Goal: Information Seeking & Learning: Compare options

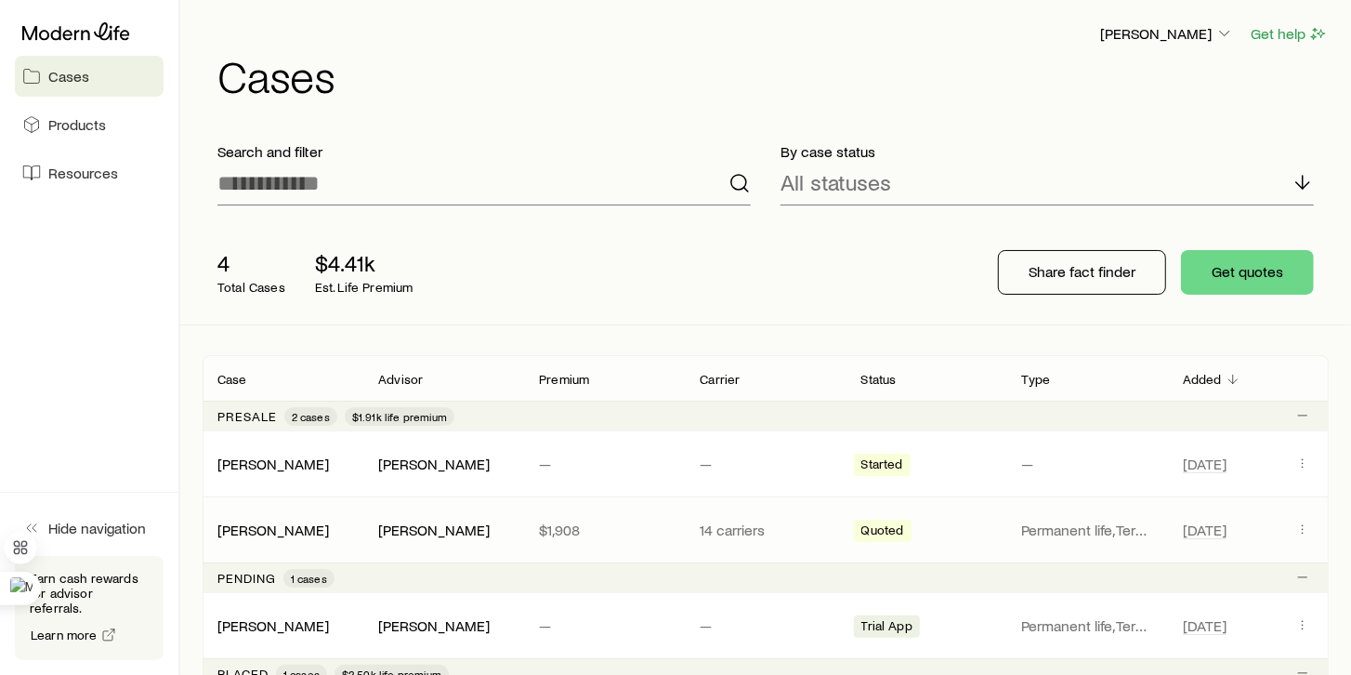
click at [873, 526] on span "Quoted" at bounding box center [882, 532] width 43 height 20
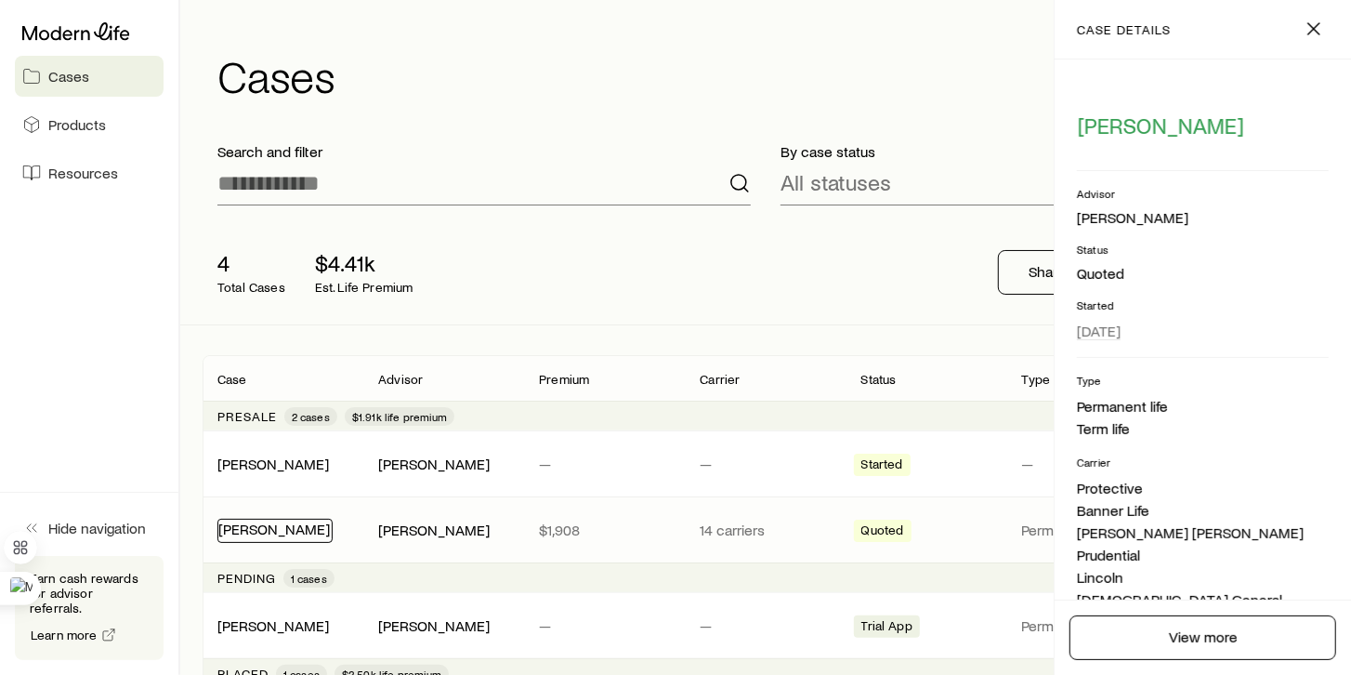
click at [247, 532] on link "[PERSON_NAME]" at bounding box center [274, 528] width 112 height 18
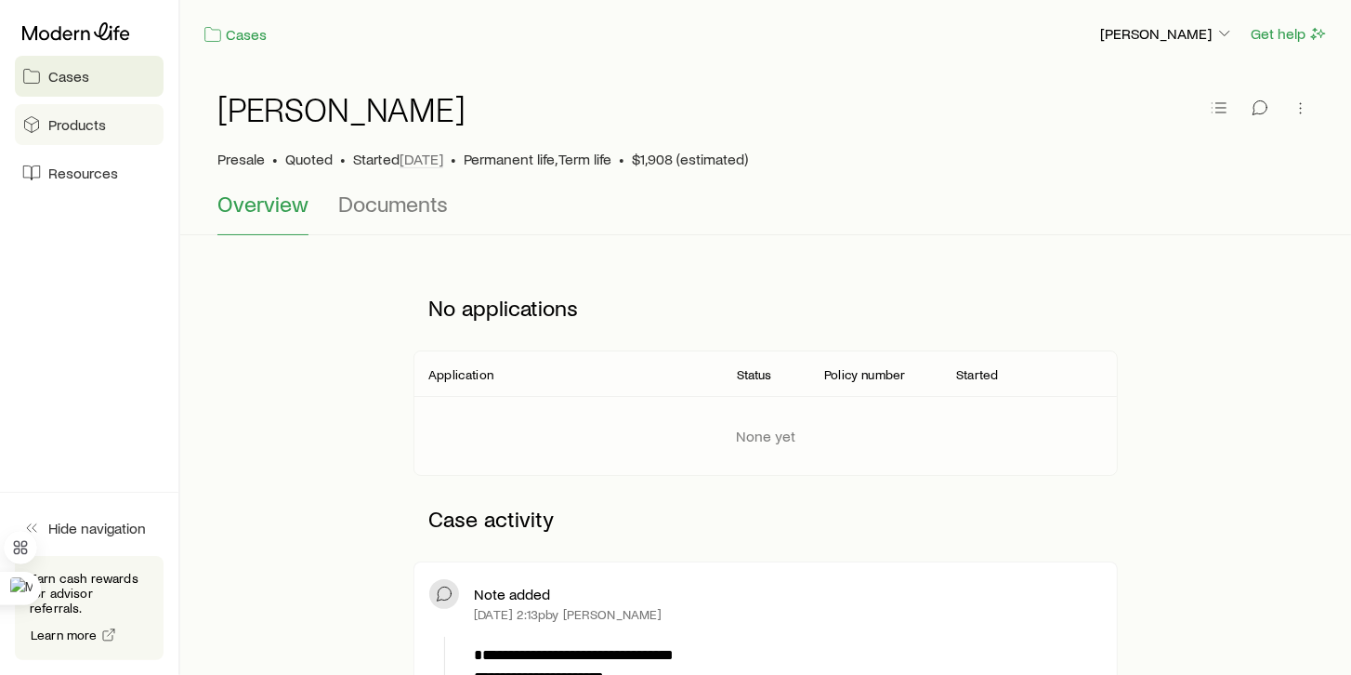
click at [61, 121] on span "Products" at bounding box center [77, 124] width 58 height 19
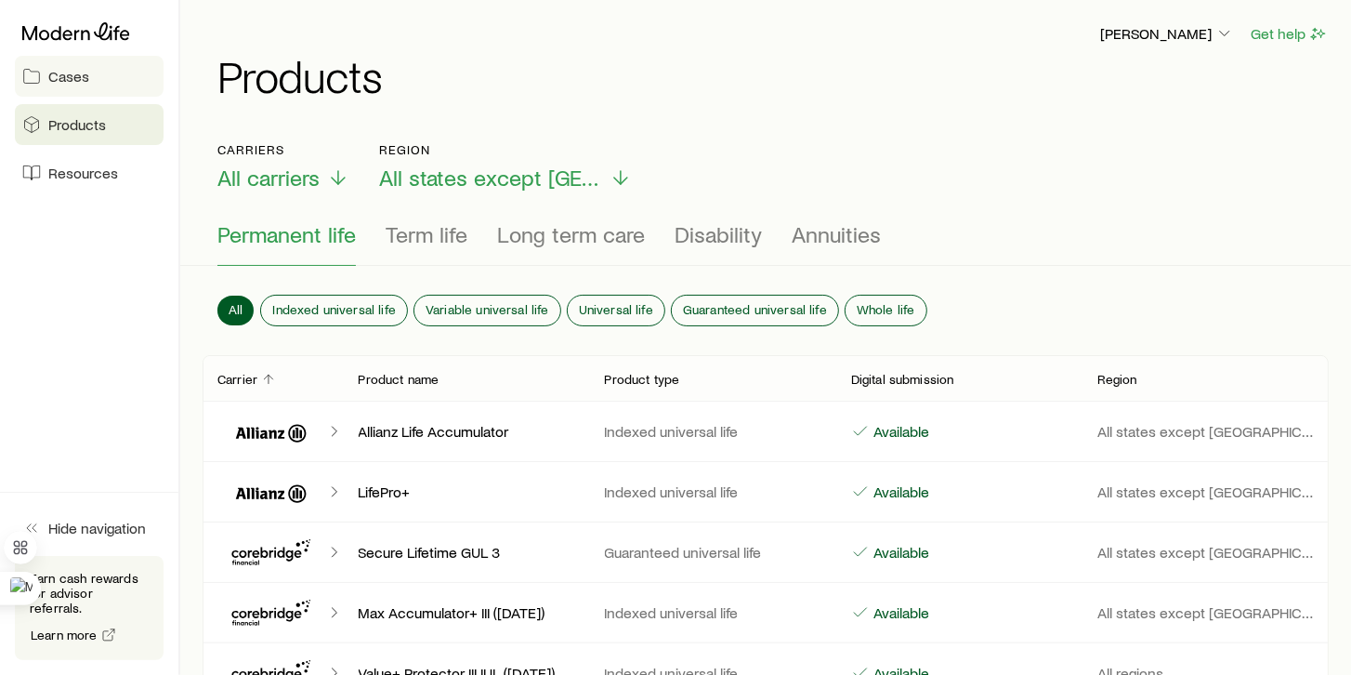
click at [75, 85] on link "Cases" at bounding box center [89, 76] width 149 height 41
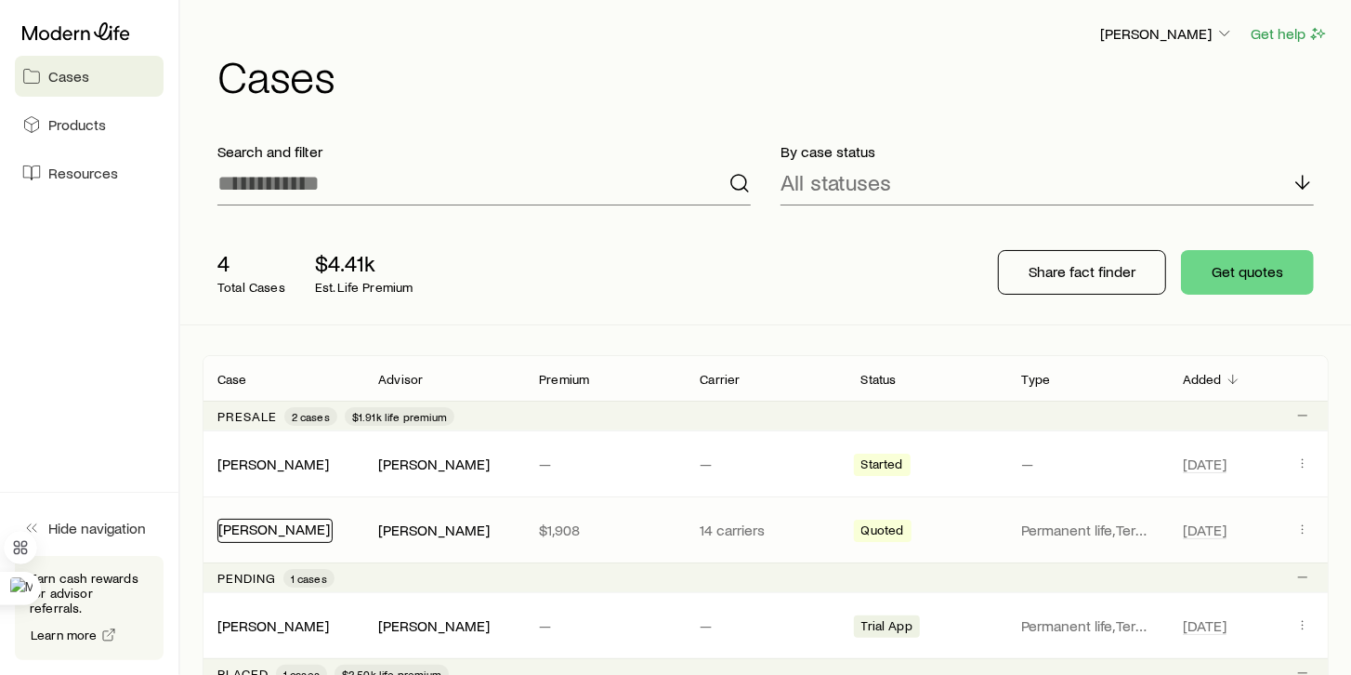
click at [251, 533] on link "[PERSON_NAME]" at bounding box center [274, 528] width 112 height 18
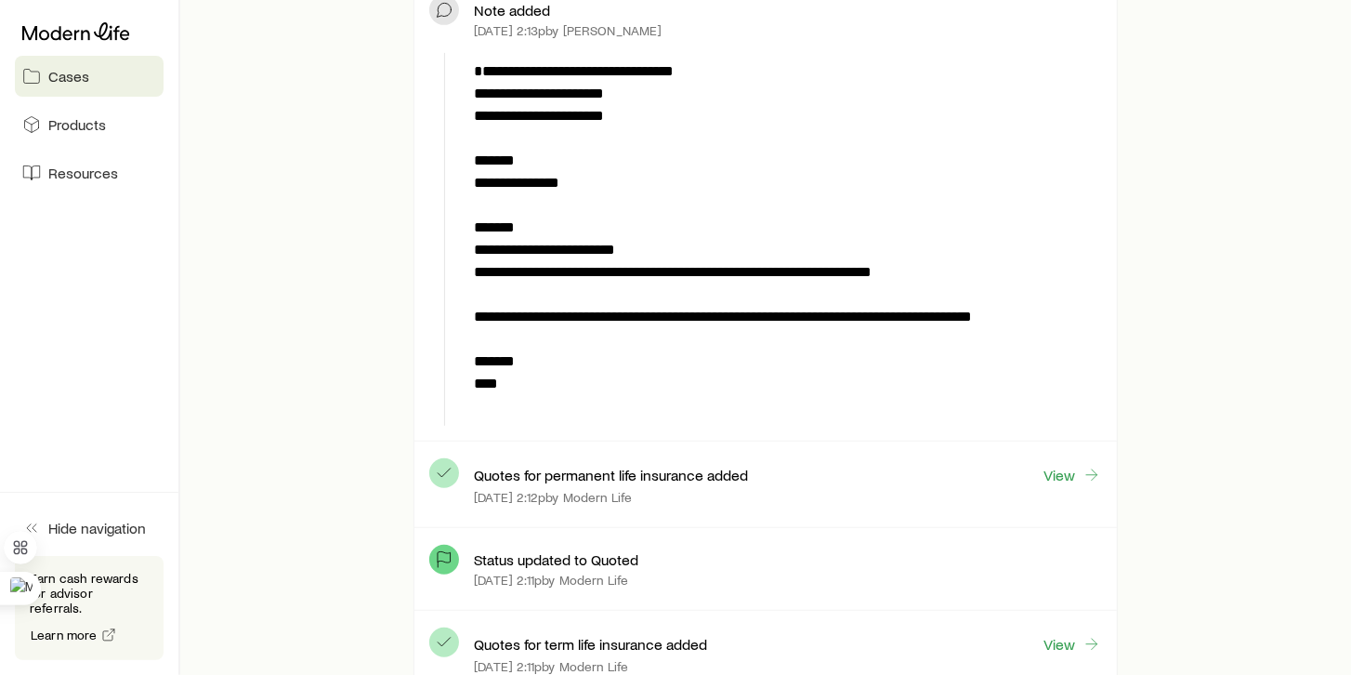
scroll to position [637, 0]
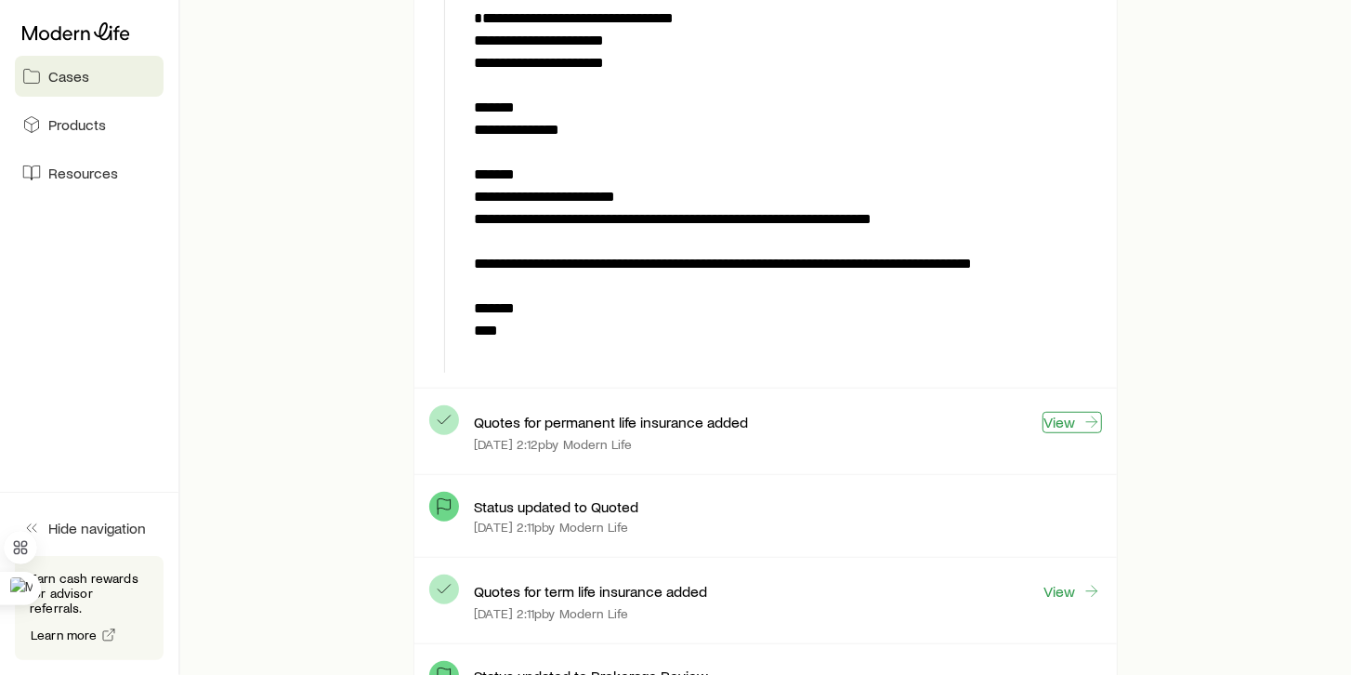
click at [1096, 424] on icon at bounding box center [1092, 422] width 19 height 19
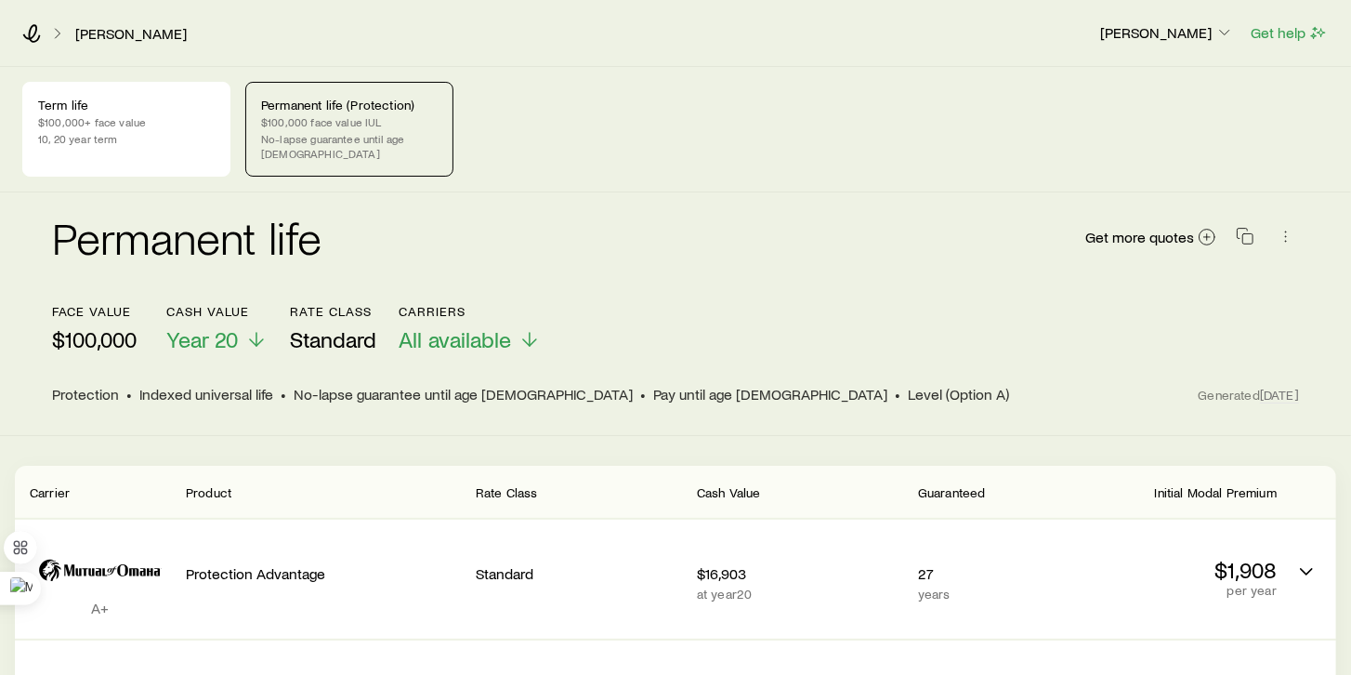
click at [372, 112] on div "Permanent life (Protection) $100,000 face value IUL No-lapse guarantee until ag…" at bounding box center [349, 129] width 208 height 95
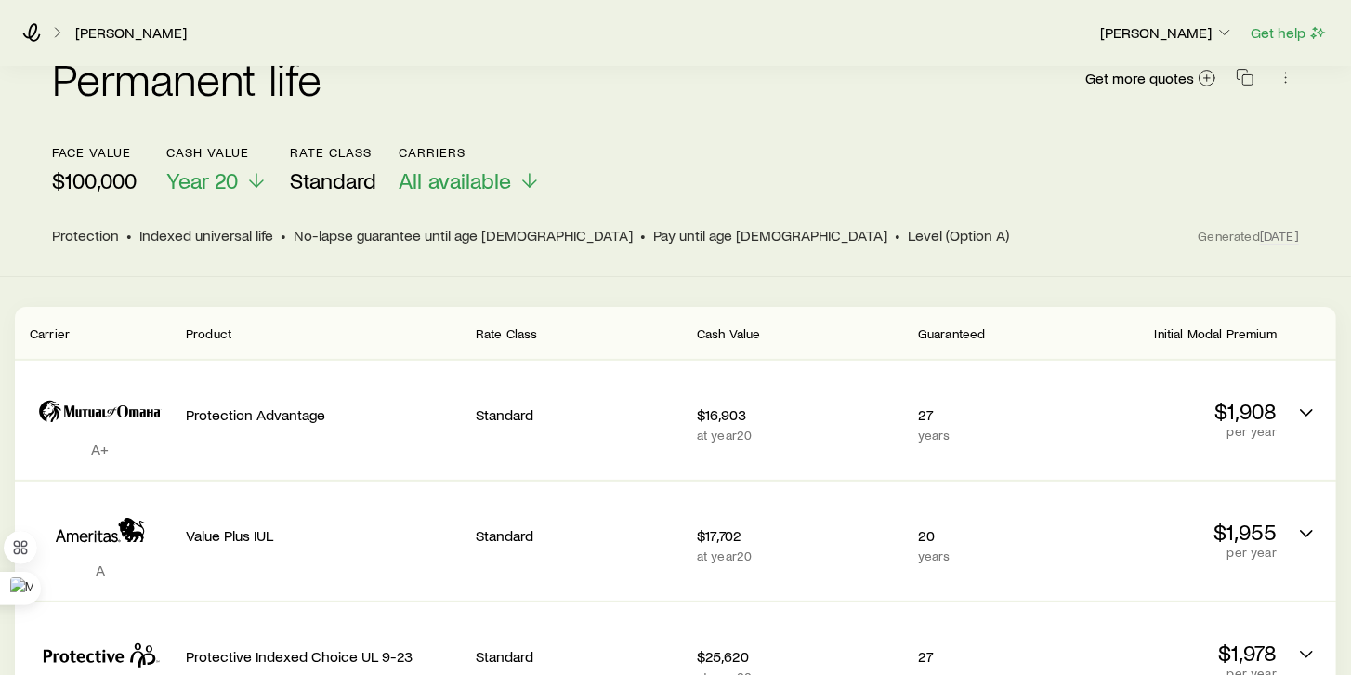
scroll to position [212, 0]
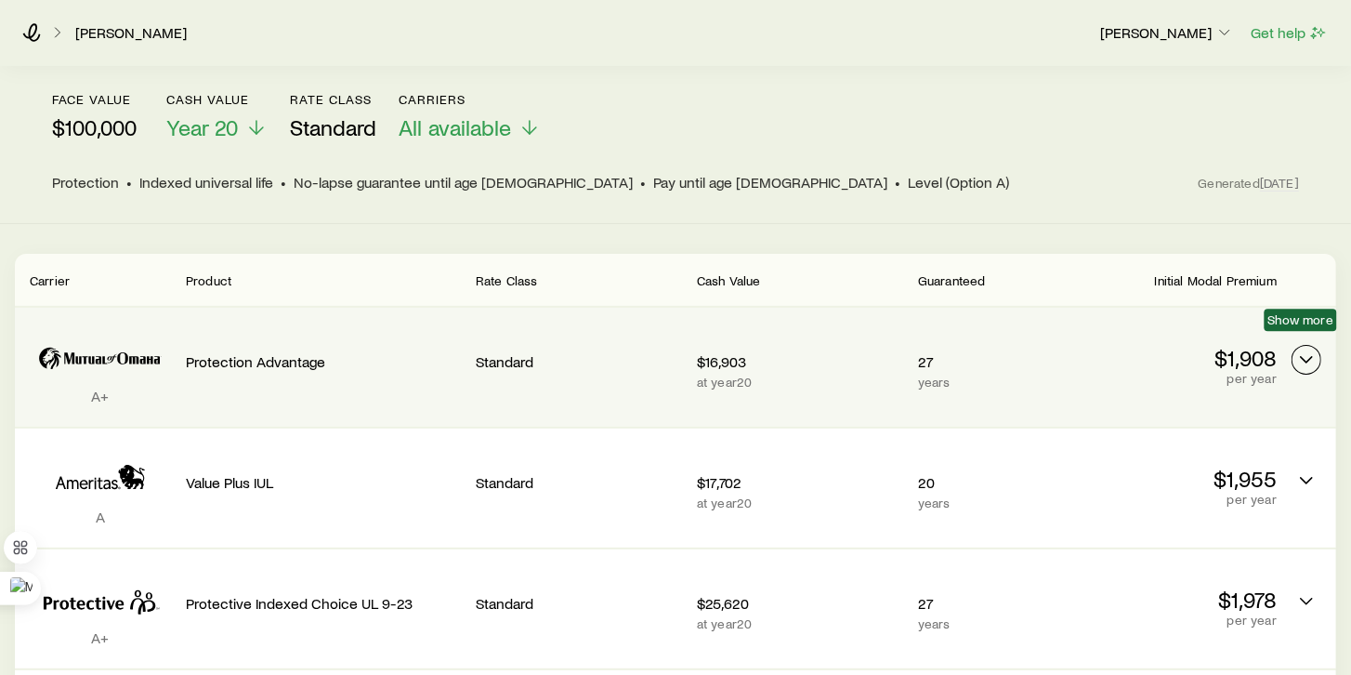
click at [1308, 348] on icon "Permanent quotes" at bounding box center [1306, 359] width 22 height 22
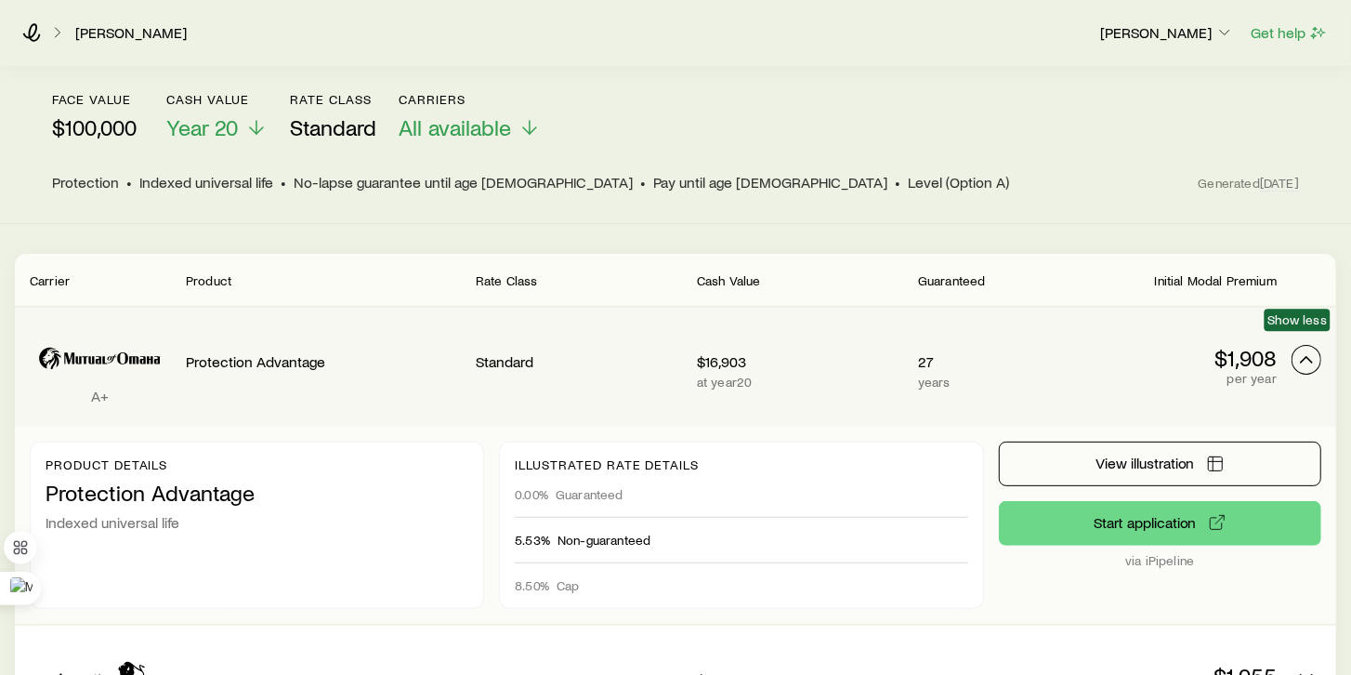
click at [1308, 348] on icon "Permanent quotes" at bounding box center [1306, 359] width 22 height 22
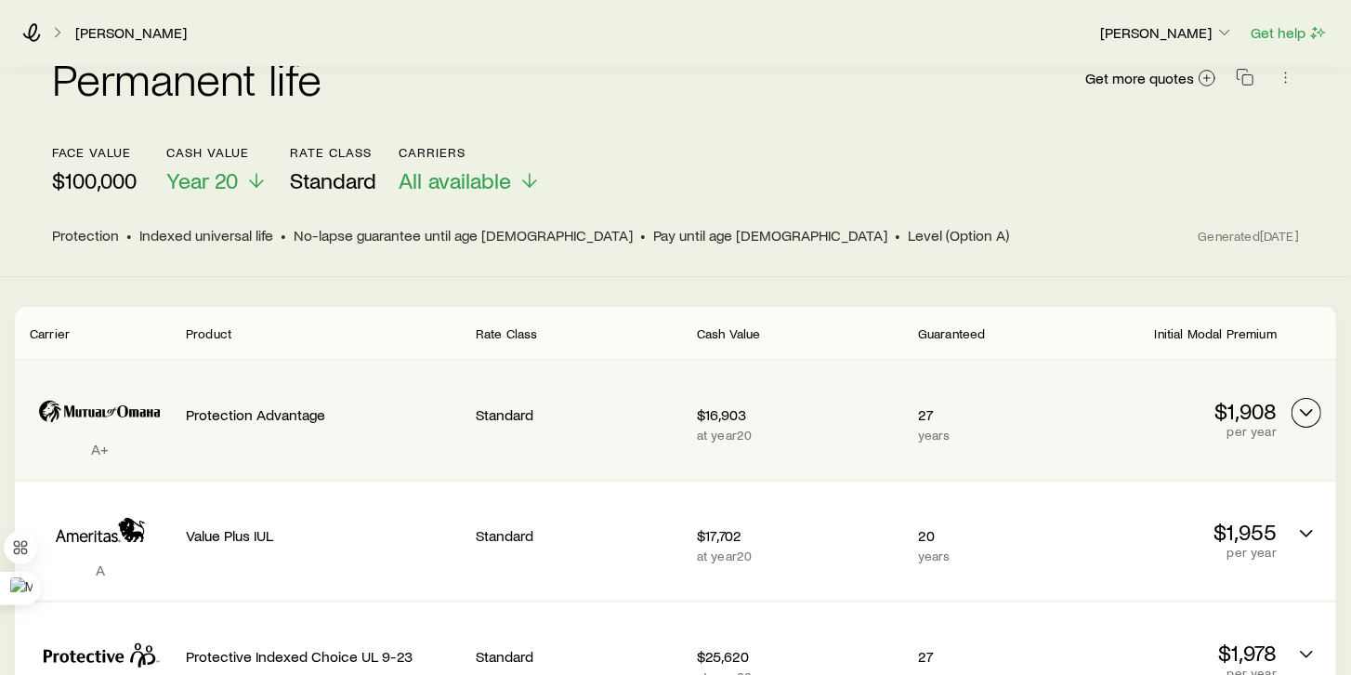
scroll to position [0, 0]
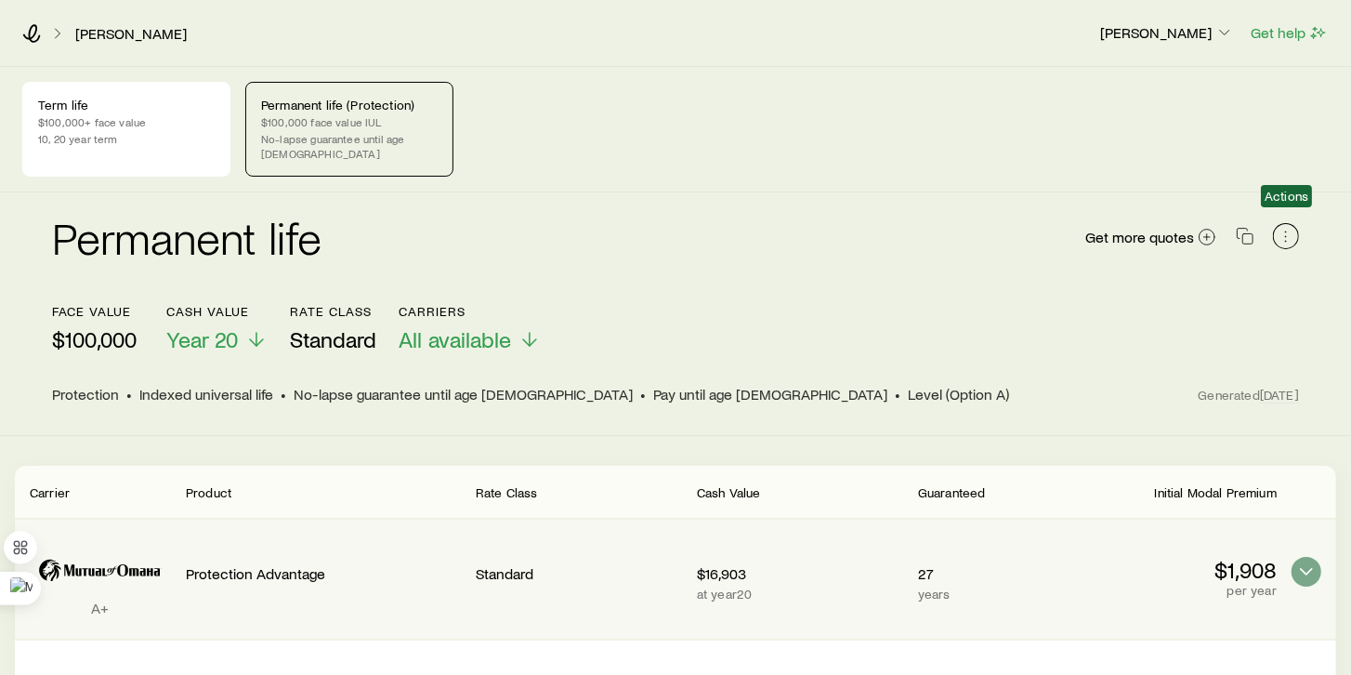
click at [1279, 227] on icon "button" at bounding box center [1286, 236] width 19 height 19
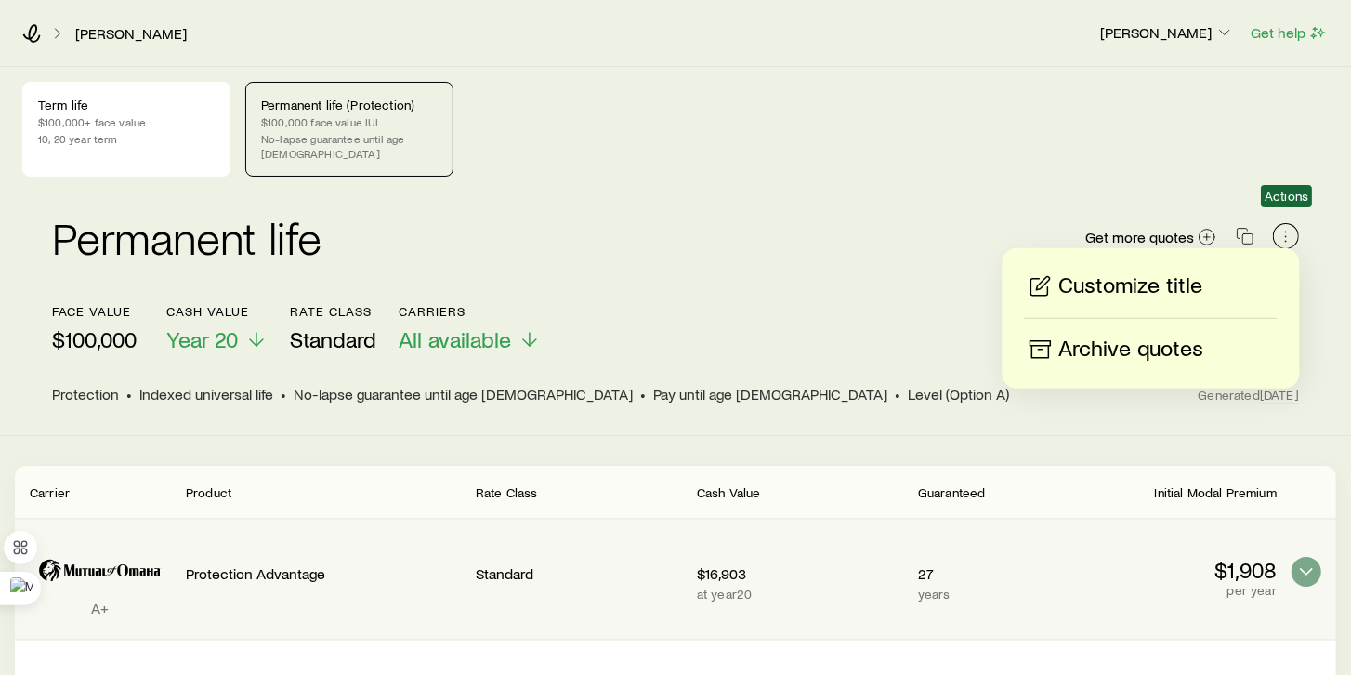
click at [1280, 227] on icon "button" at bounding box center [1286, 236] width 19 height 19
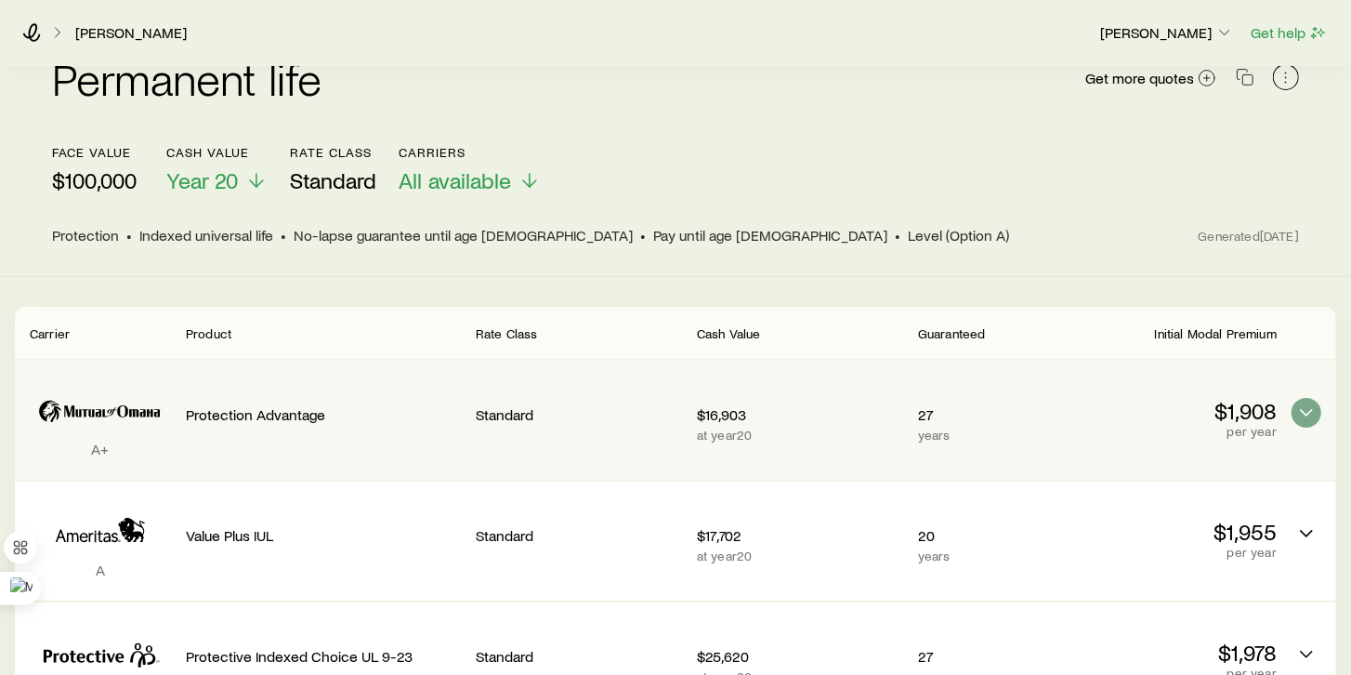
scroll to position [265, 0]
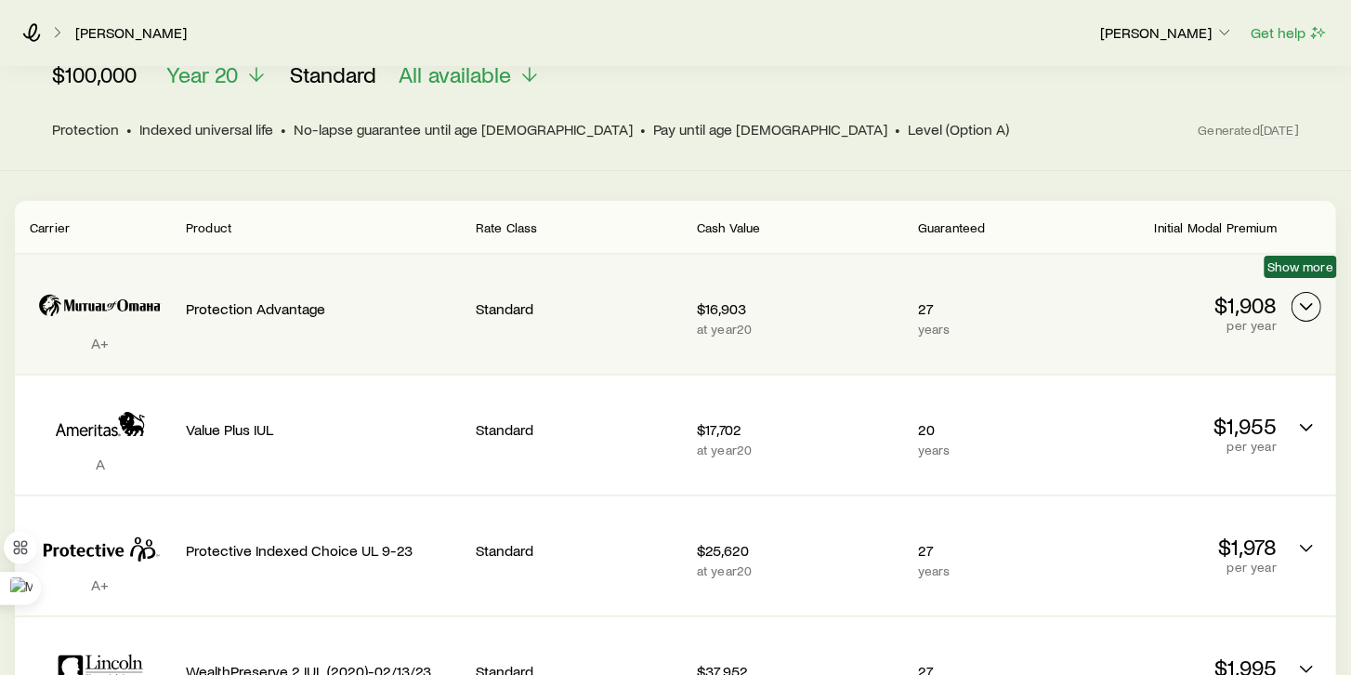
click at [1307, 295] on icon "Permanent quotes" at bounding box center [1306, 306] width 22 height 22
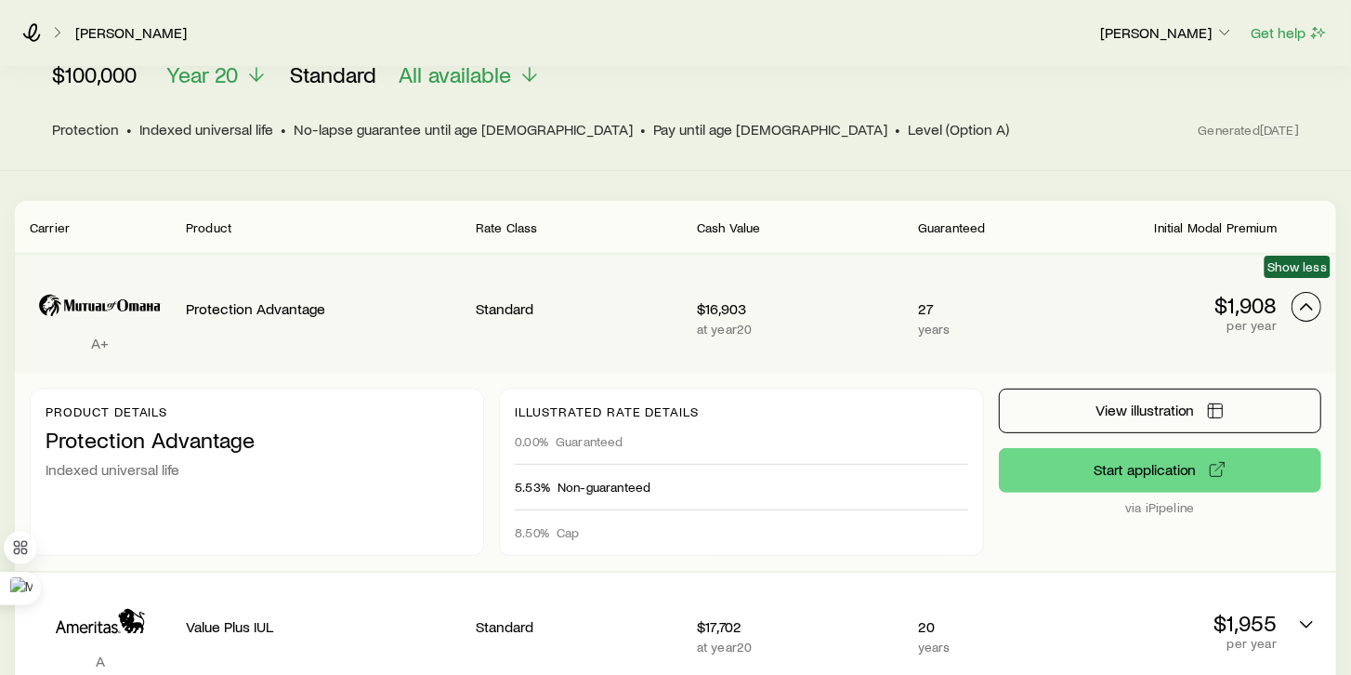
click at [1307, 295] on icon "Permanent quotes" at bounding box center [1306, 306] width 22 height 22
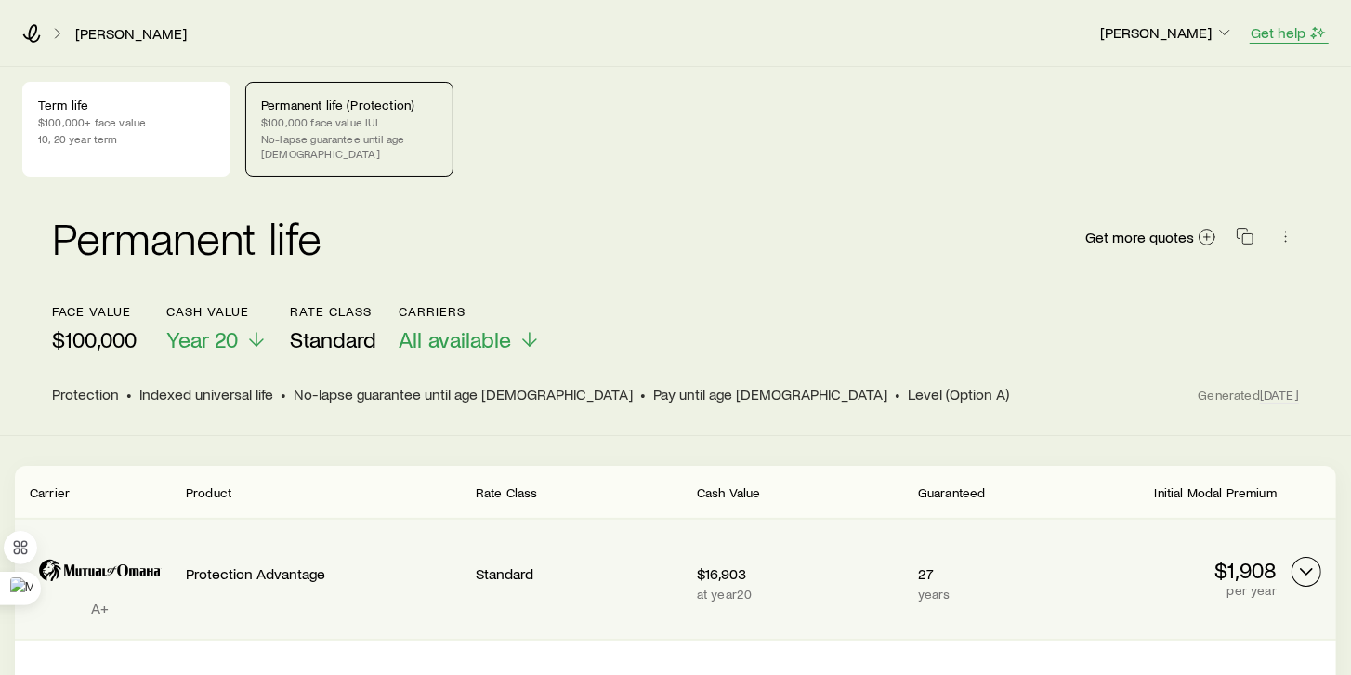
scroll to position [53, 0]
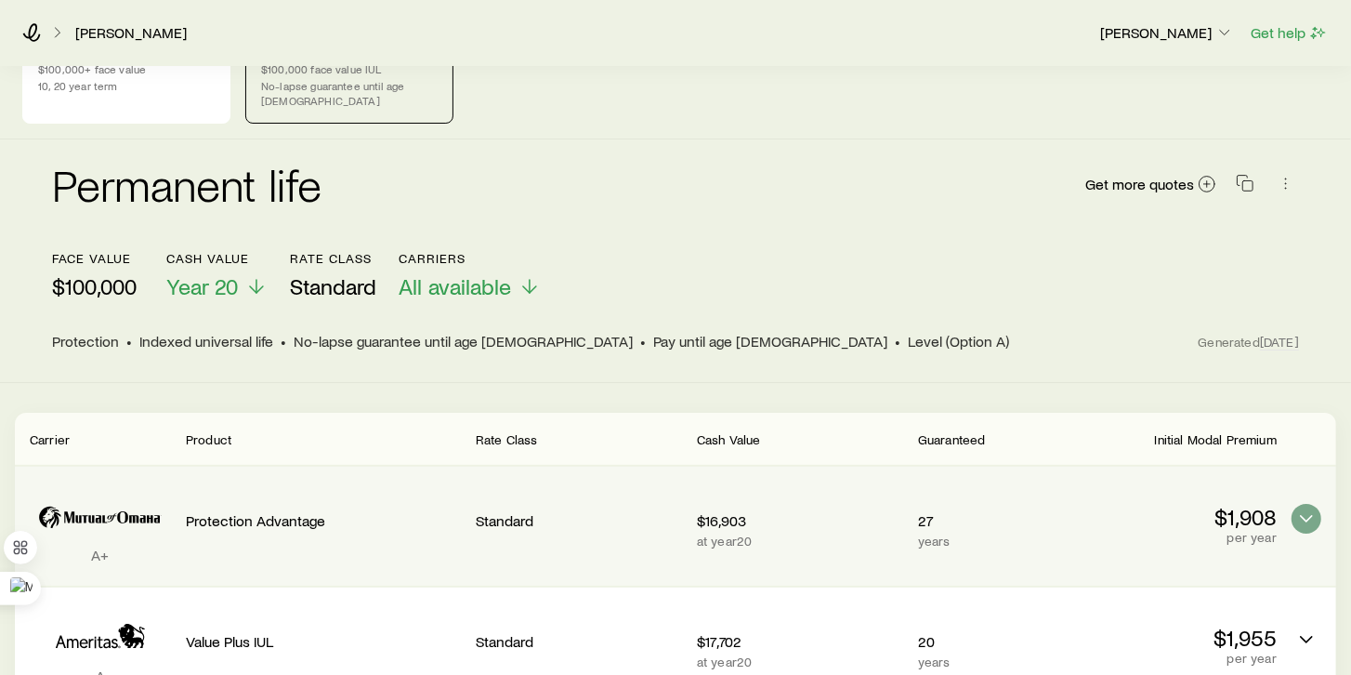
drag, startPoint x: 1350, startPoint y: 128, endPoint x: 1346, endPoint y: 154, distance: 26.3
click at [1346, 154] on div "Permanent life Get more quotes face value $100,000 Cash Value Year 20 Rate Clas…" at bounding box center [675, 260] width 1351 height 243
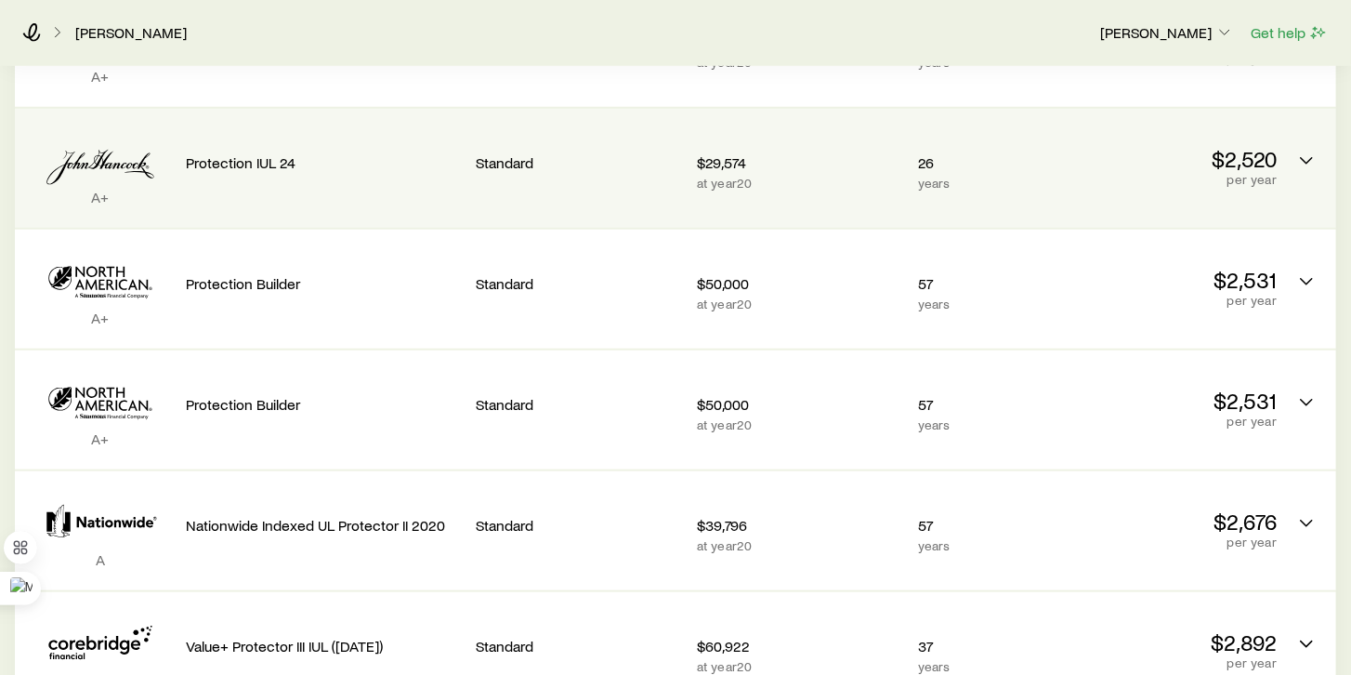
scroll to position [962, 0]
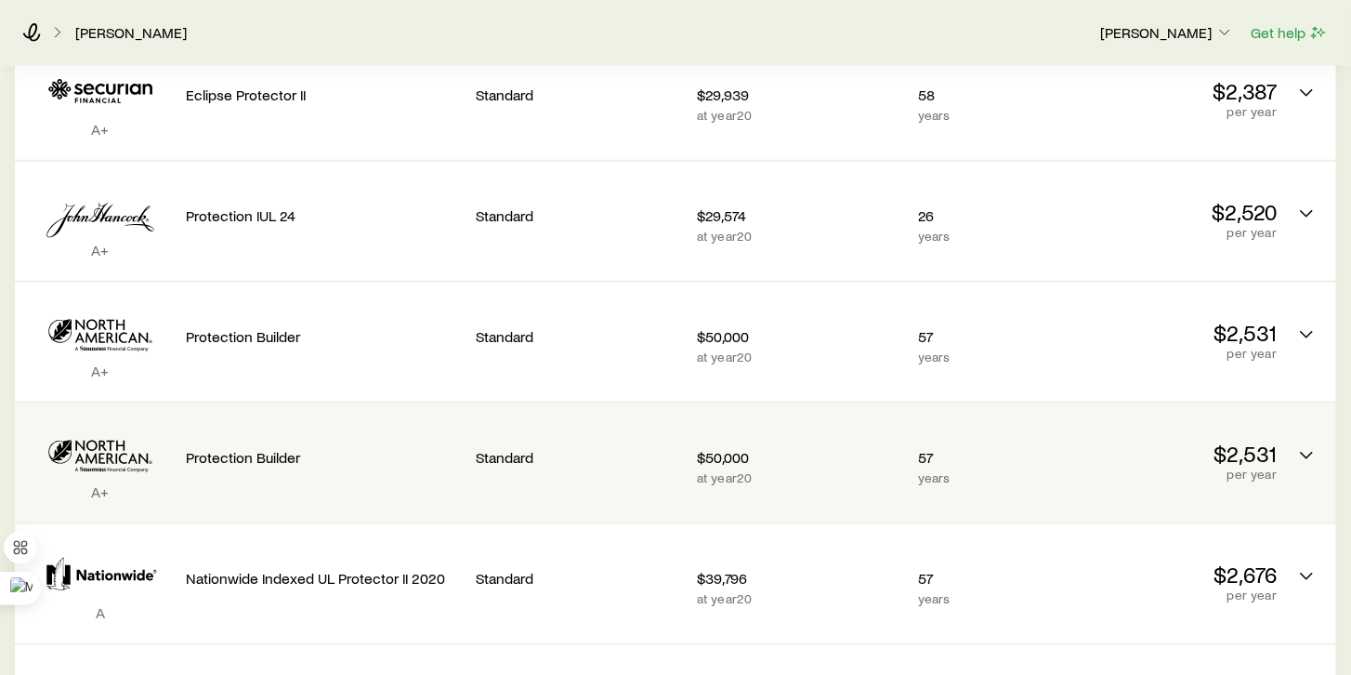
click at [1142, 466] on p "per year" at bounding box center [1173, 473] width 206 height 15
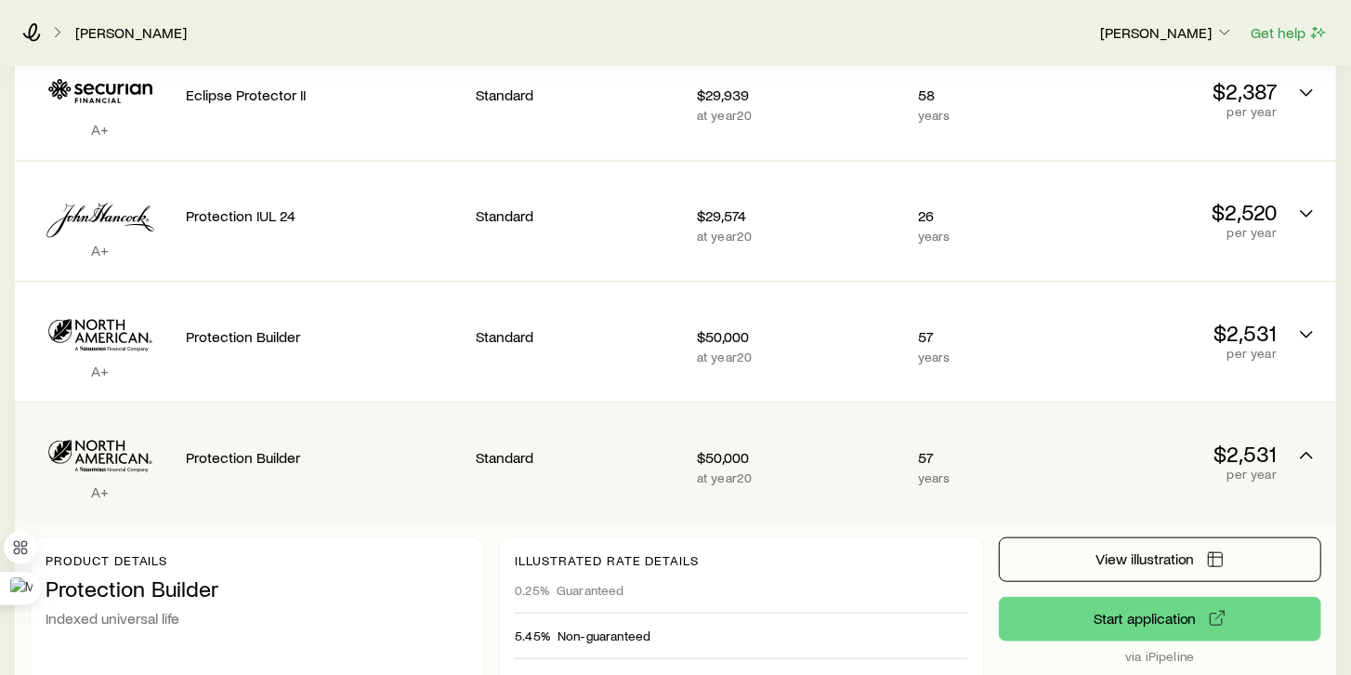
click at [1143, 466] on p "per year" at bounding box center [1173, 473] width 206 height 15
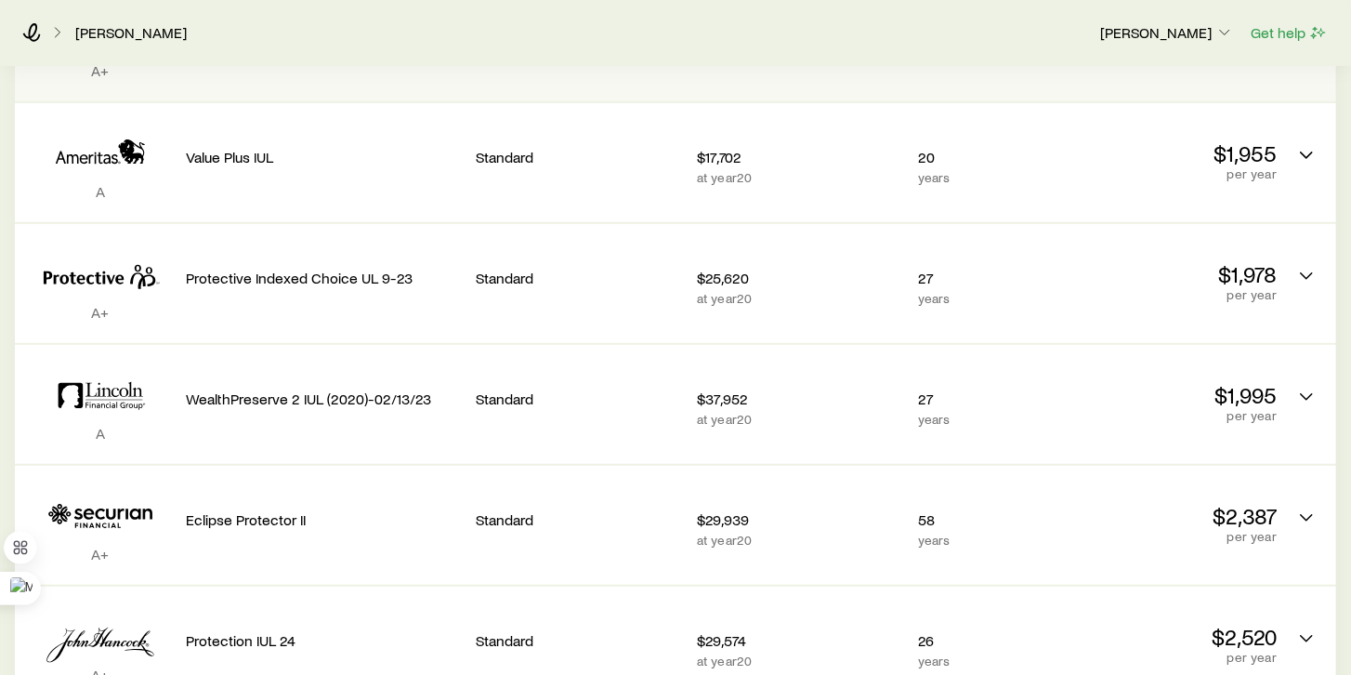
scroll to position [218, 0]
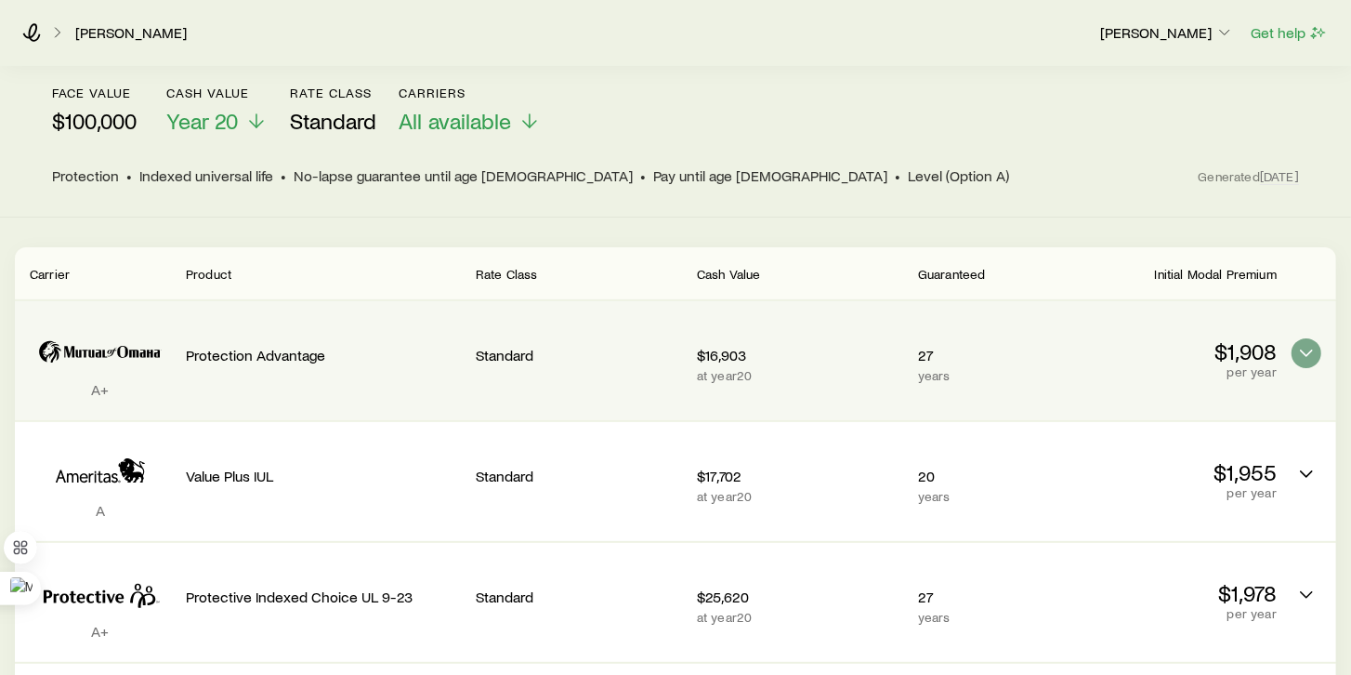
click at [1148, 364] on p "per year" at bounding box center [1173, 371] width 206 height 15
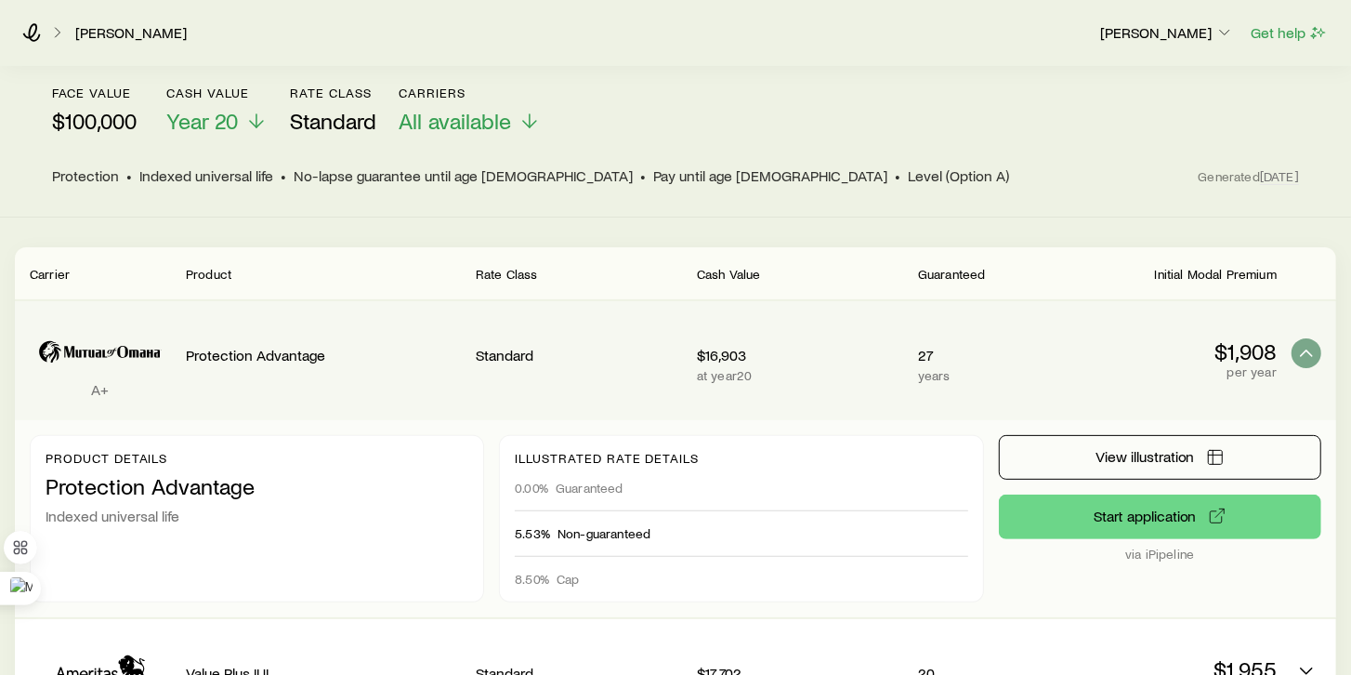
click at [831, 346] on p "$16,903" at bounding box center [800, 355] width 206 height 19
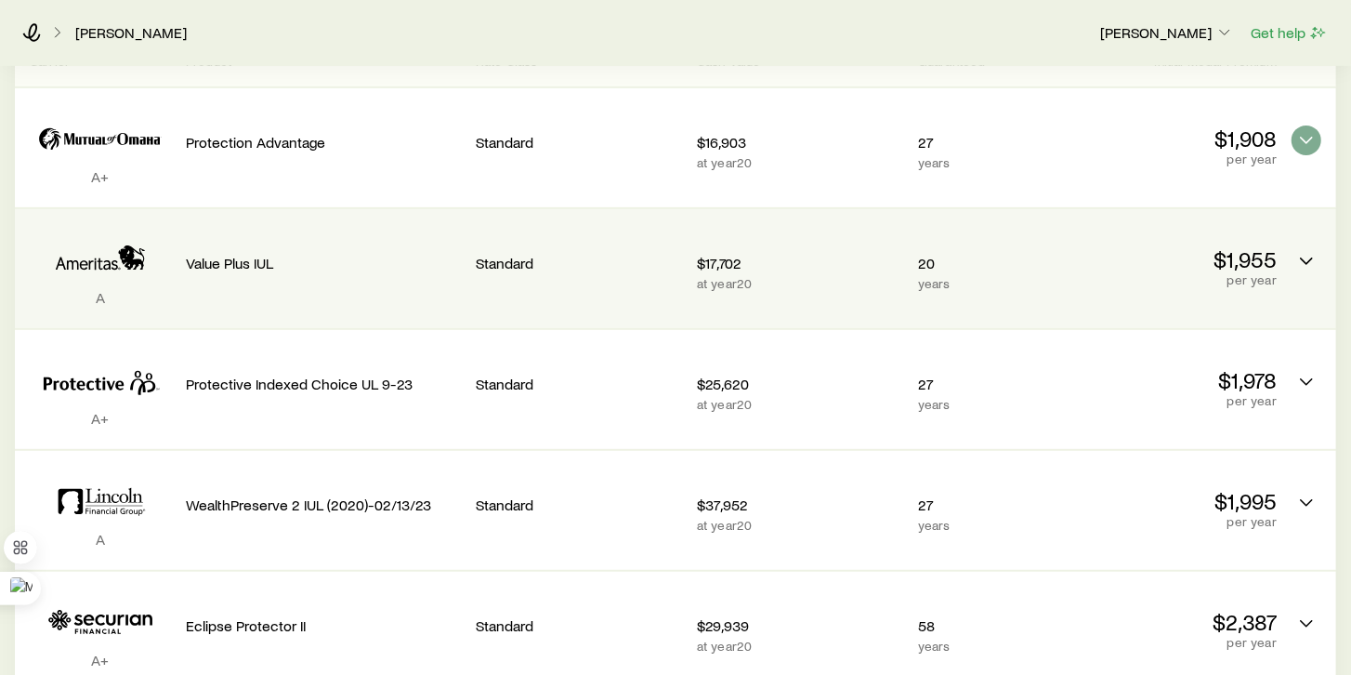
scroll to position [324, 0]
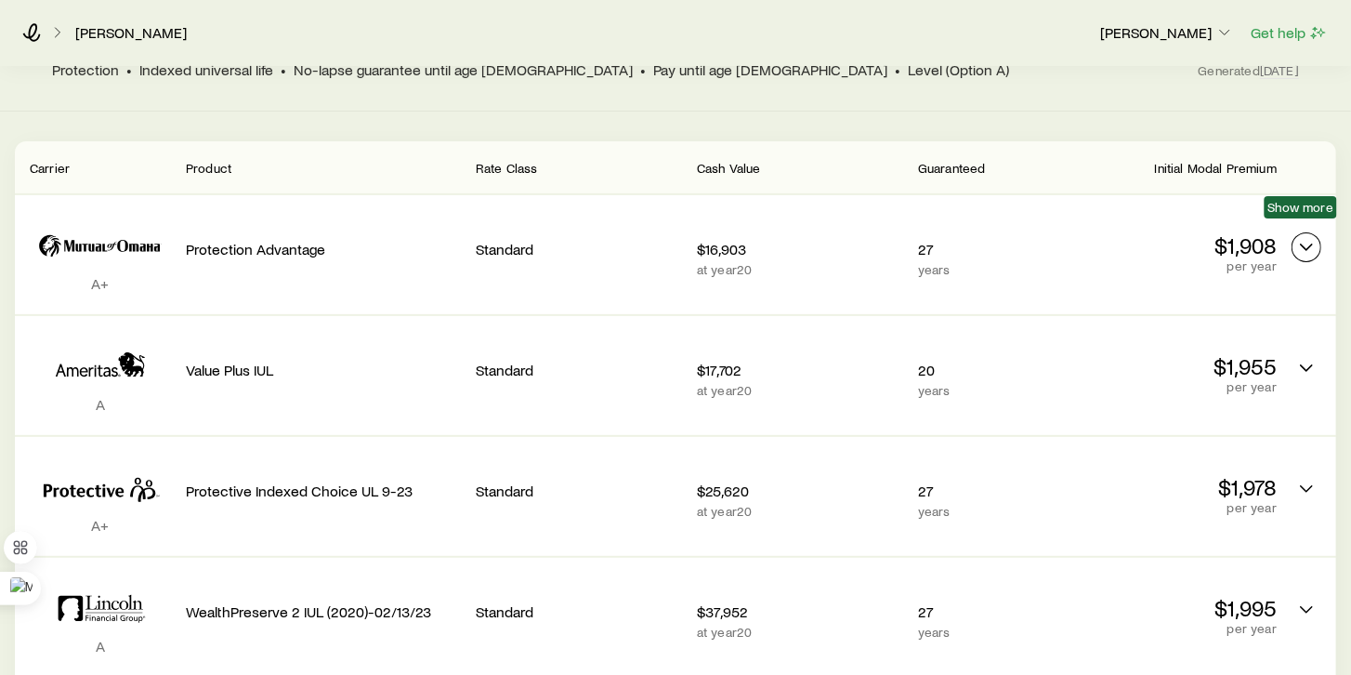
click at [1307, 236] on icon "Permanent quotes" at bounding box center [1306, 247] width 22 height 22
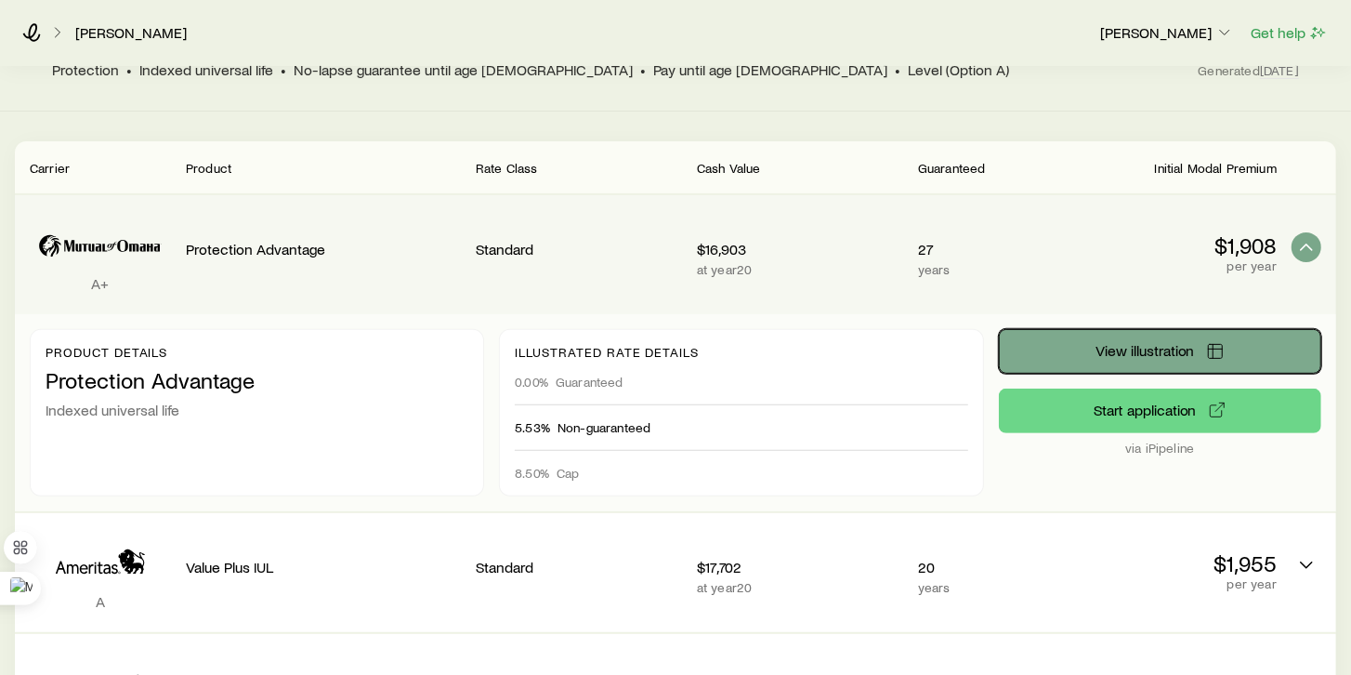
click at [1100, 343] on span "View illustration" at bounding box center [1145, 350] width 99 height 15
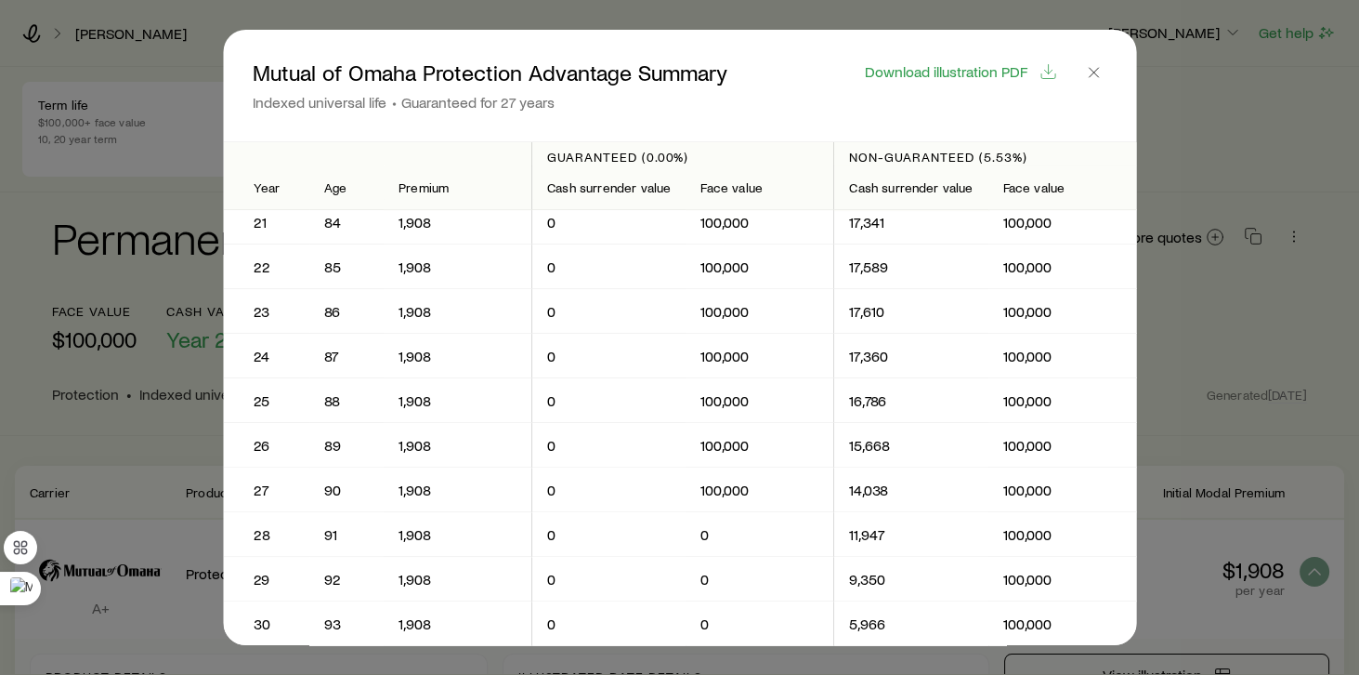
scroll to position [955, 0]
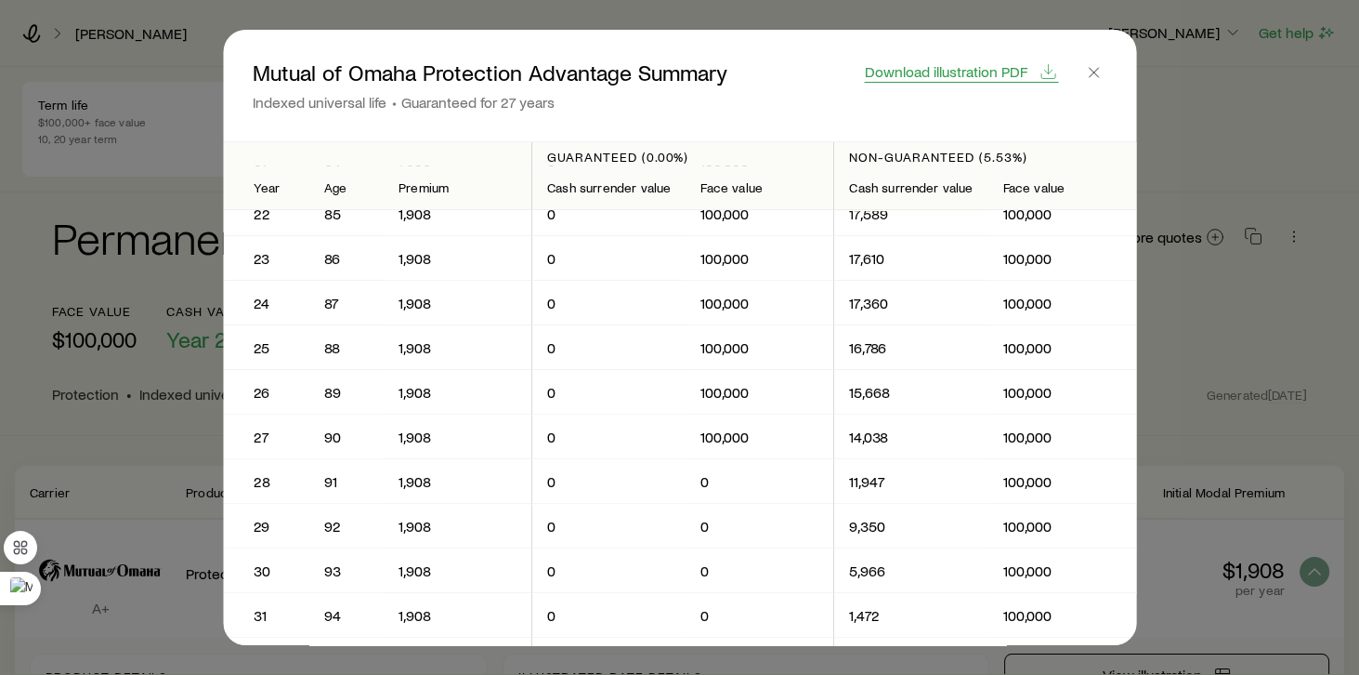
click at [1046, 72] on polyline "button" at bounding box center [1047, 72] width 7 height 4
click at [1092, 63] on icon "button" at bounding box center [1093, 72] width 19 height 19
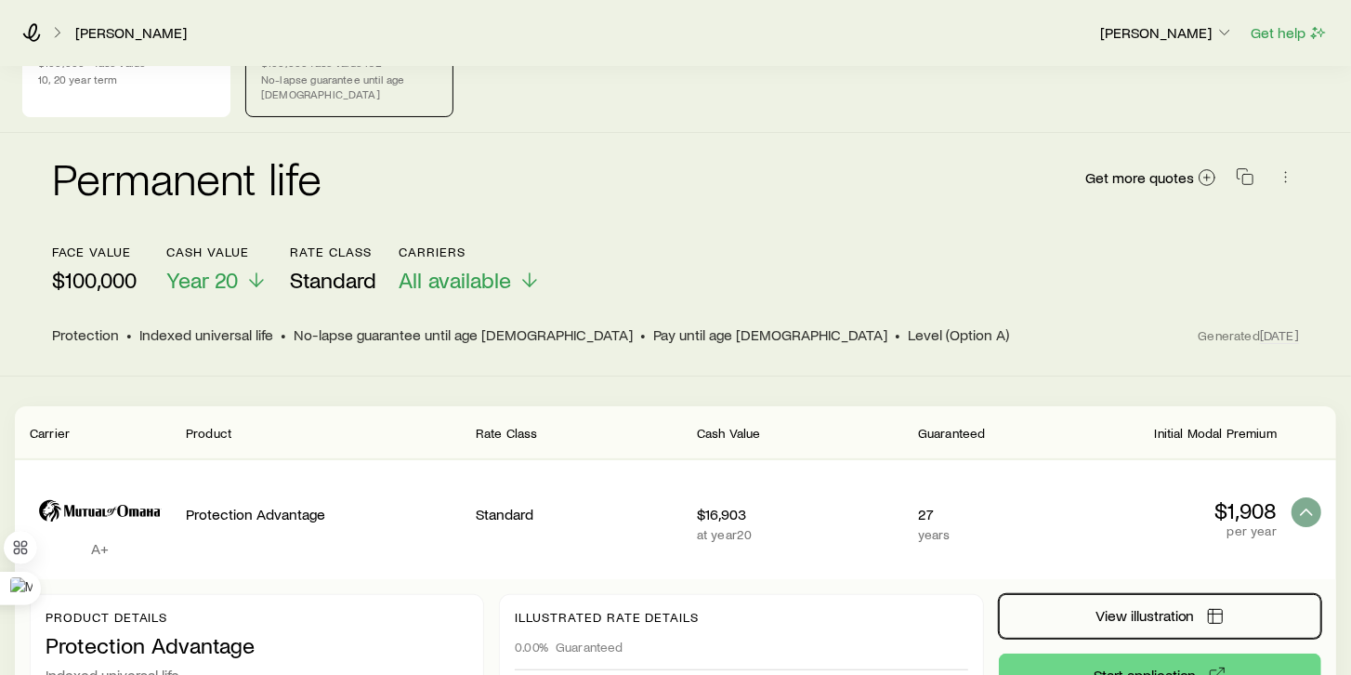
scroll to position [0, 0]
